Goal: Information Seeking & Learning: Learn about a topic

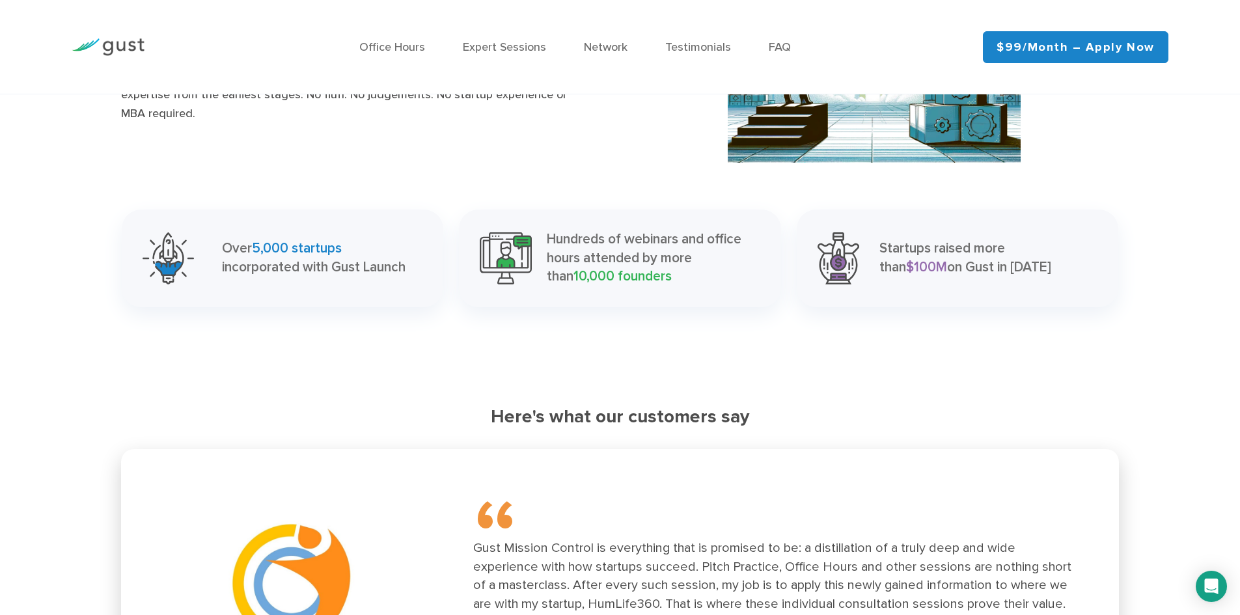
scroll to position [1692, 0]
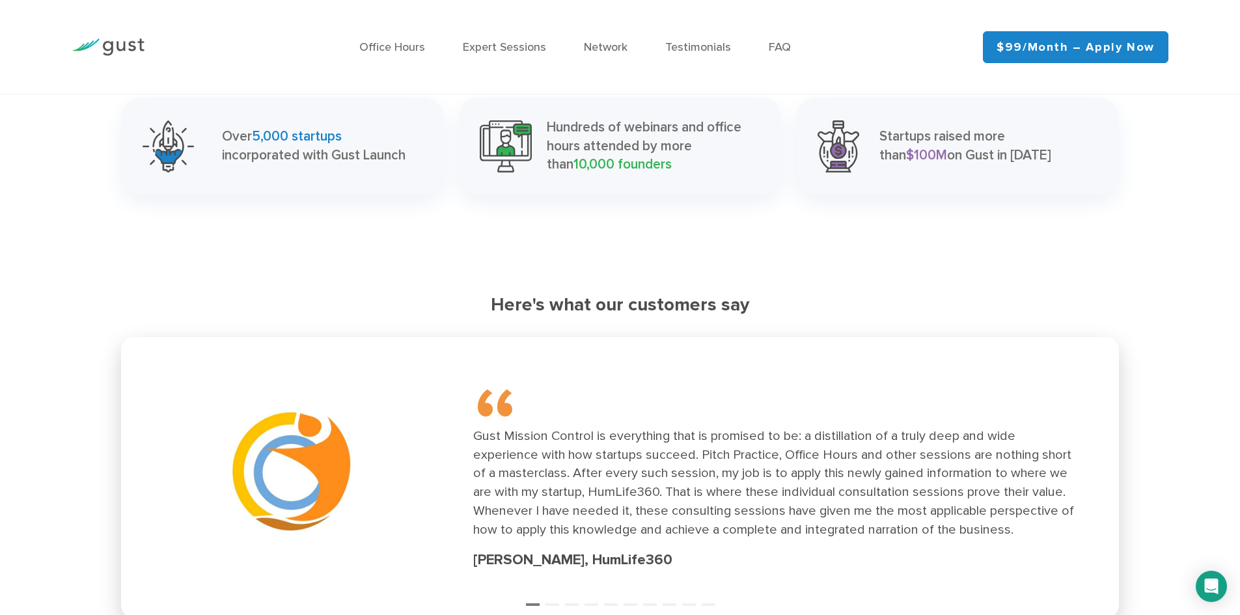
click at [124, 47] on img at bounding box center [108, 47] width 73 height 18
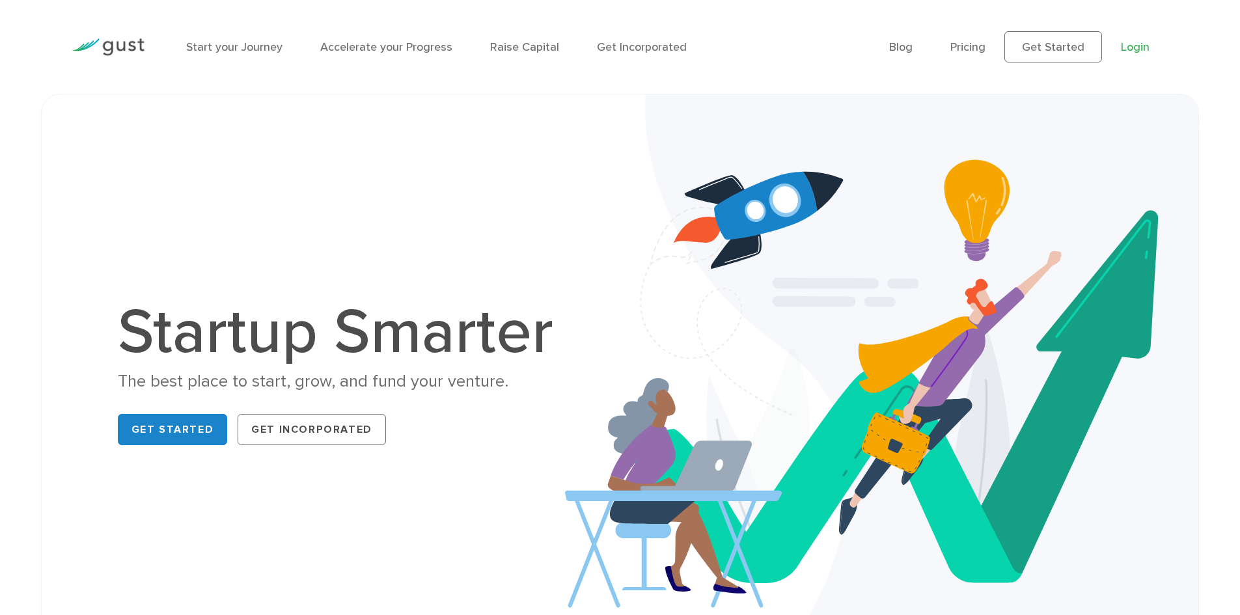
click at [1130, 50] on link "Login" at bounding box center [1134, 47] width 29 height 14
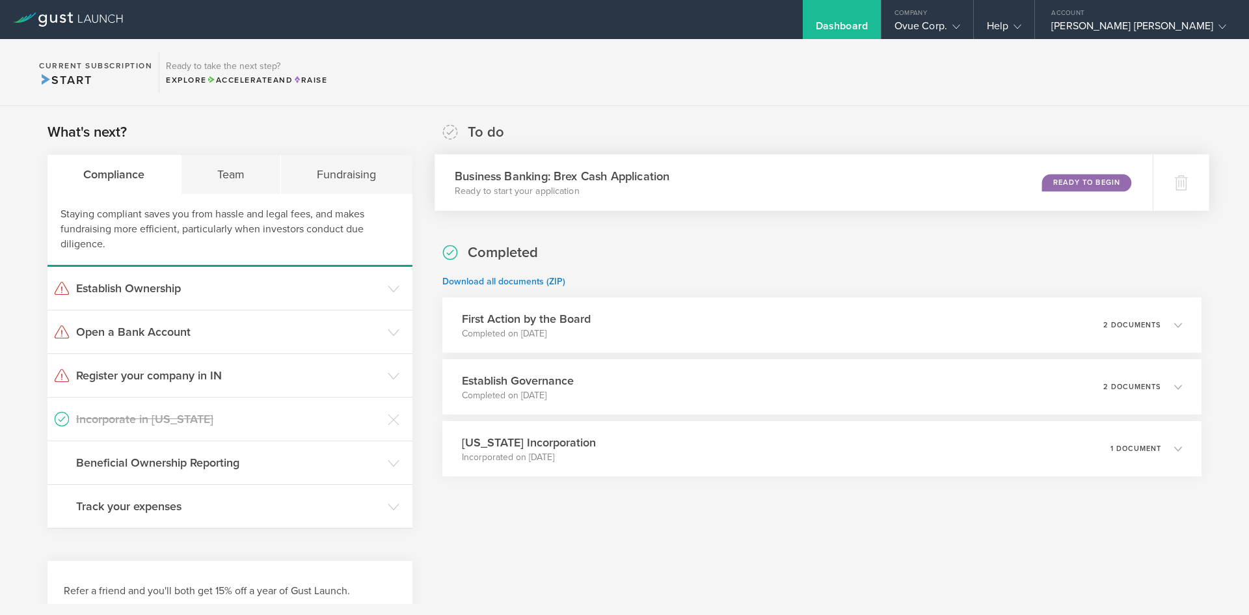
click at [1050, 177] on div "Ready to Begin" at bounding box center [1086, 183] width 89 height 18
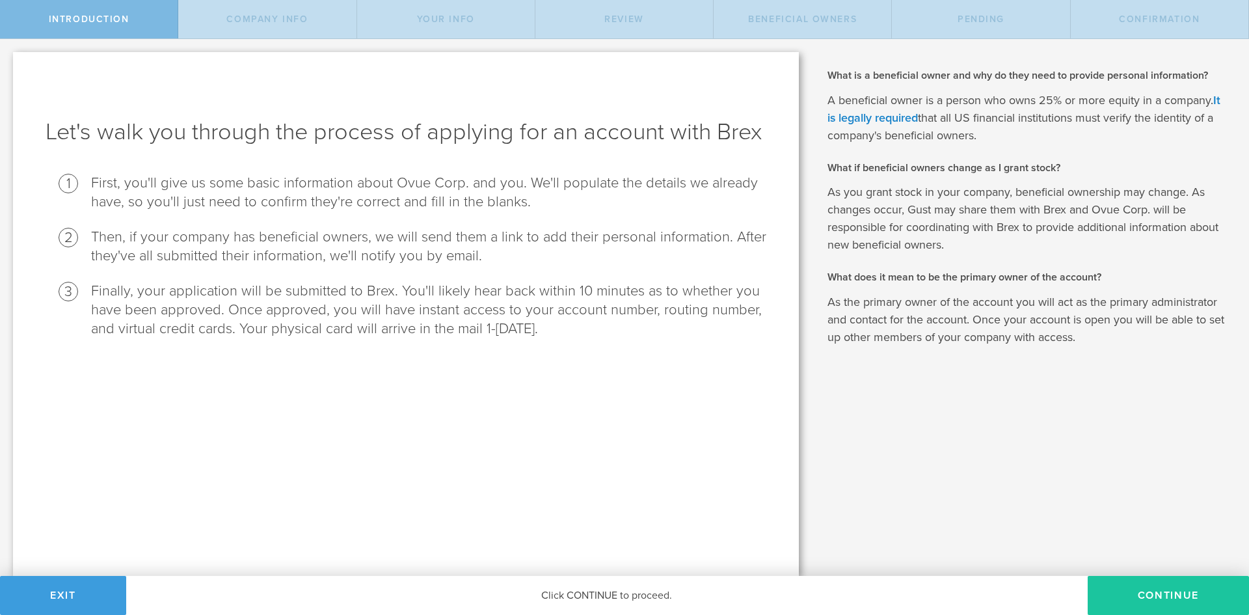
click at [1148, 595] on button "Continue" at bounding box center [1168, 595] width 161 height 39
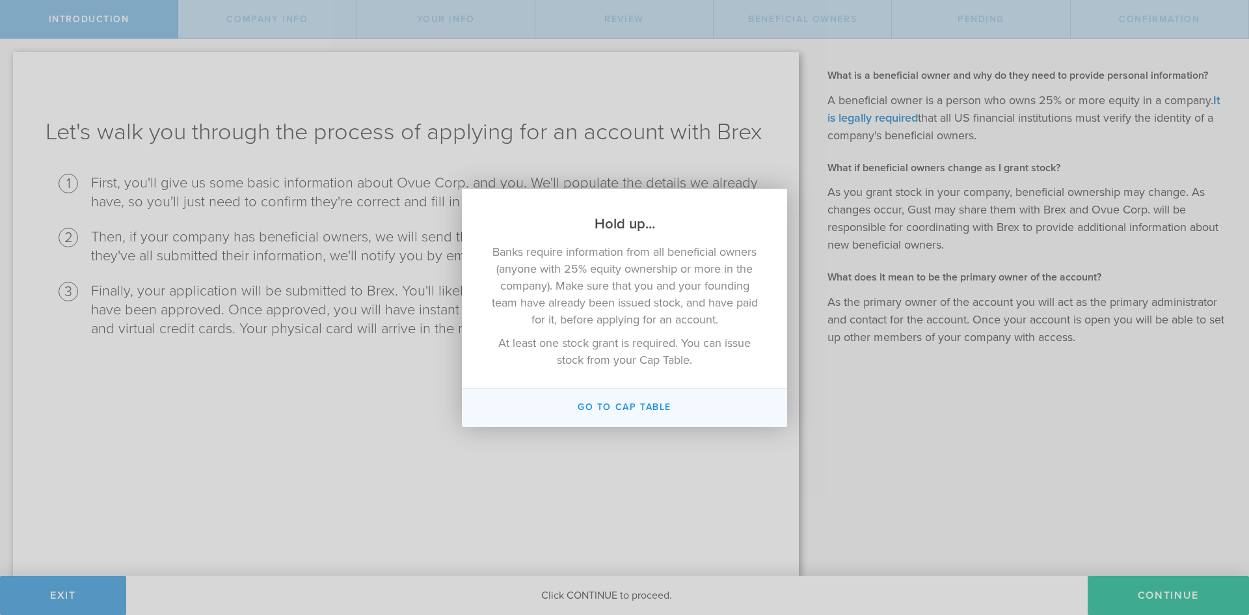
click at [601, 405] on button "Go To Cap Table" at bounding box center [624, 407] width 325 height 38
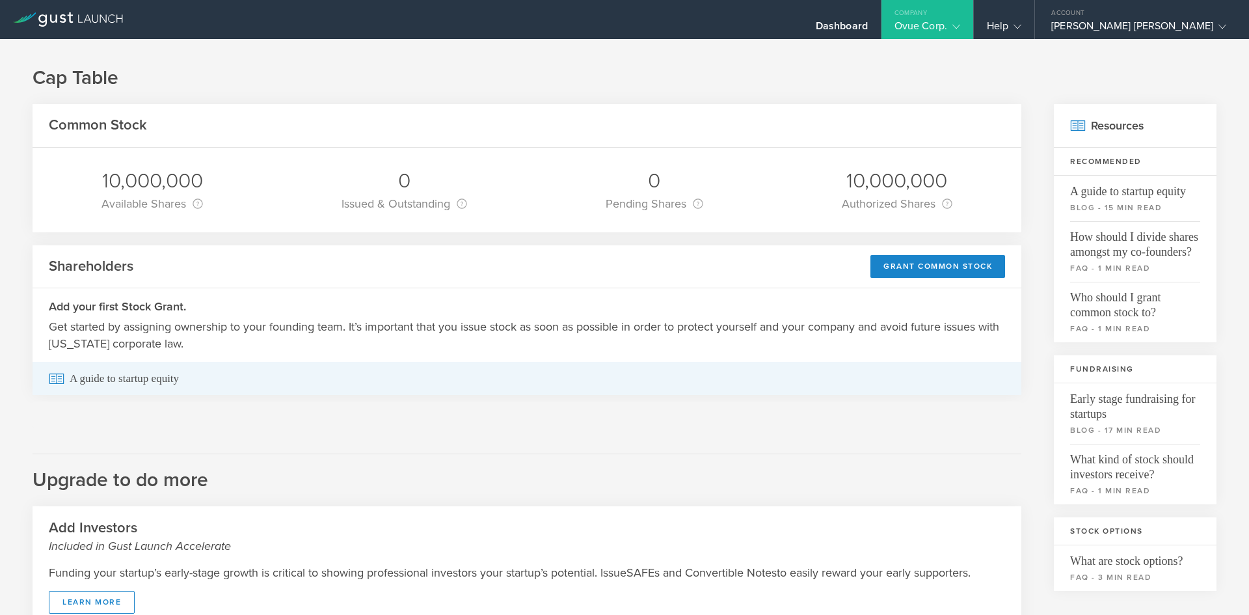
click at [108, 379] on span "A guide to startup equity" at bounding box center [527, 378] width 956 height 33
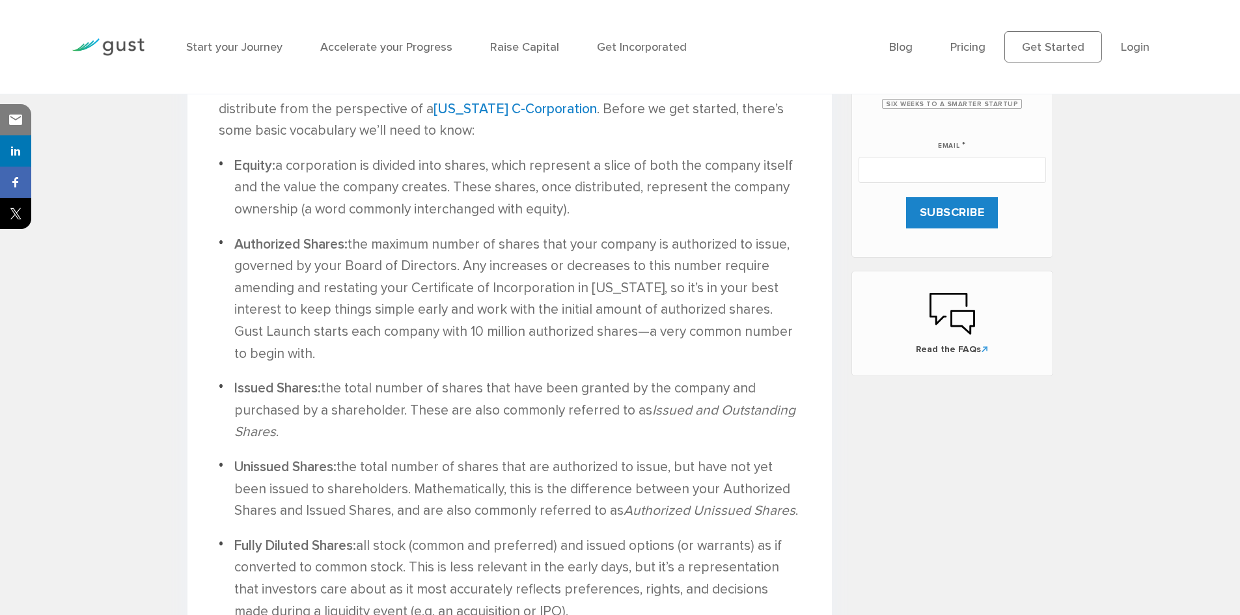
scroll to position [781, 0]
